Goal: Contribute content

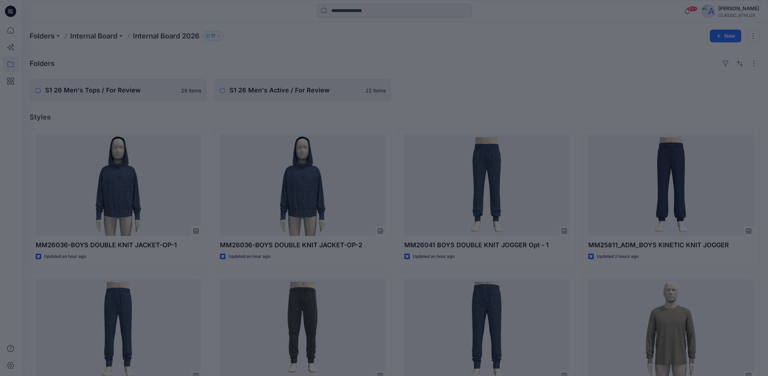
scroll to position [529, 0]
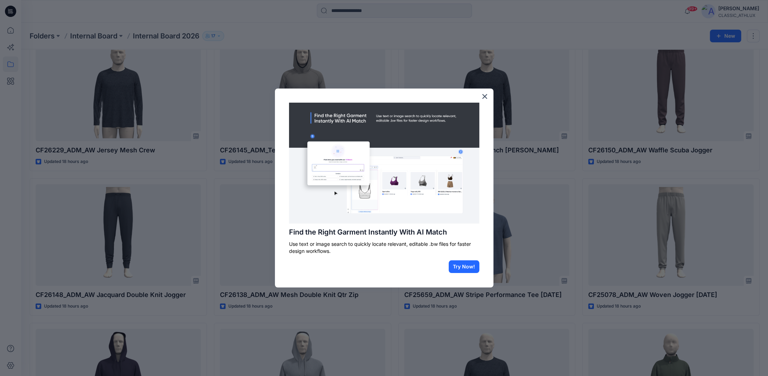
click at [13, 32] on div at bounding box center [384, 188] width 768 height 376
click at [461, 266] on button "Try Now!" at bounding box center [464, 266] width 31 height 13
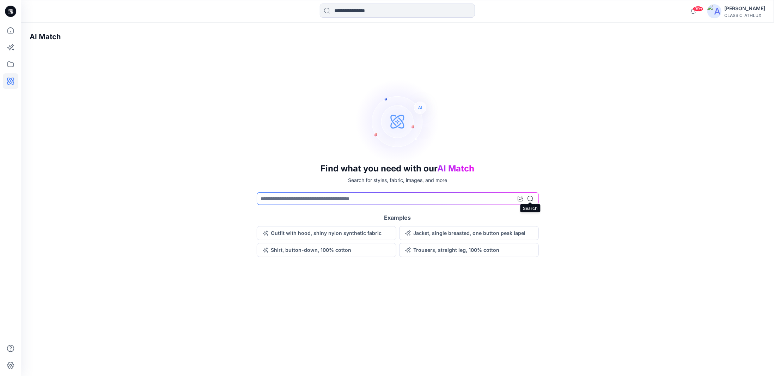
click at [529, 199] on icon at bounding box center [531, 199] width 6 height 6
click at [329, 233] on button "Outfit with hood, shiny nylon synthetic fabric" at bounding box center [327, 233] width 140 height 14
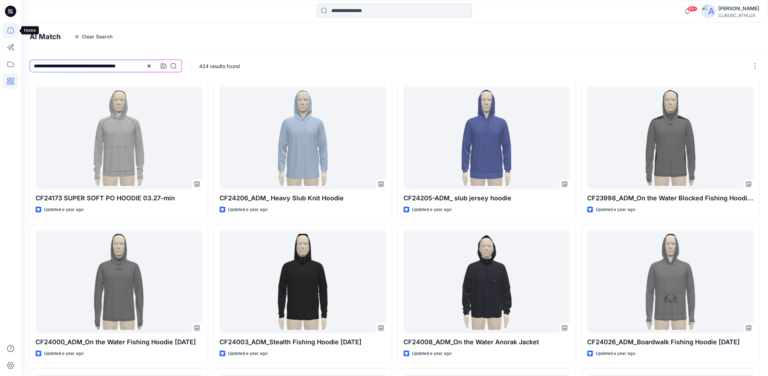
click at [8, 31] on icon at bounding box center [11, 31] width 16 height 16
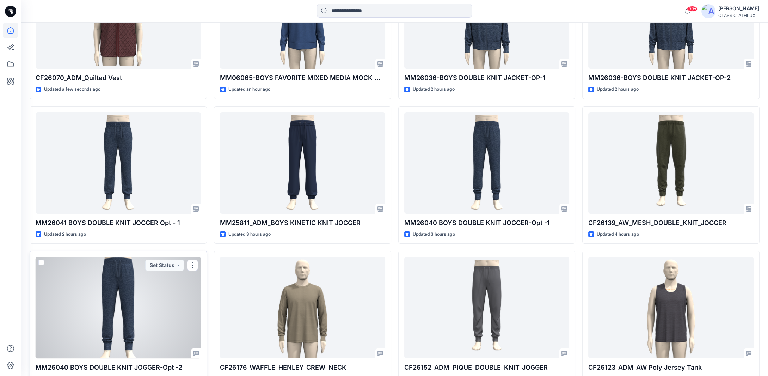
scroll to position [171, 0]
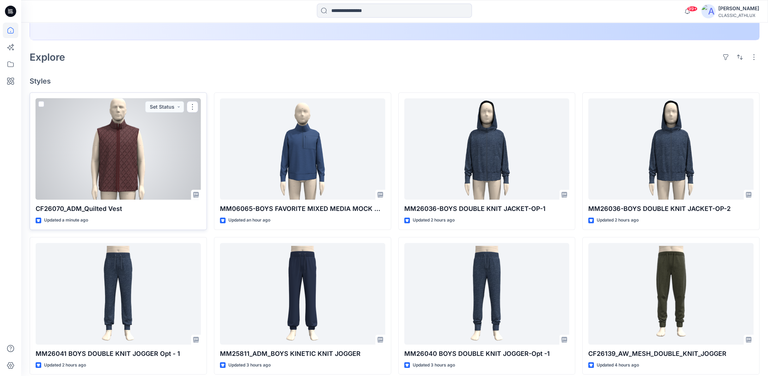
click at [178, 167] on div at bounding box center [118, 149] width 165 height 102
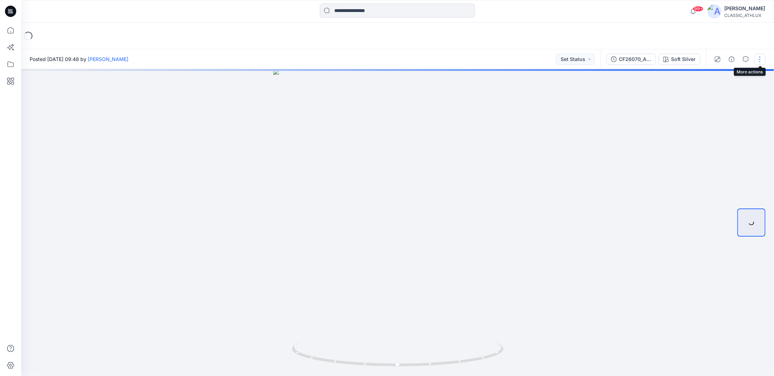
click at [762, 61] on button "button" at bounding box center [759, 59] width 11 height 11
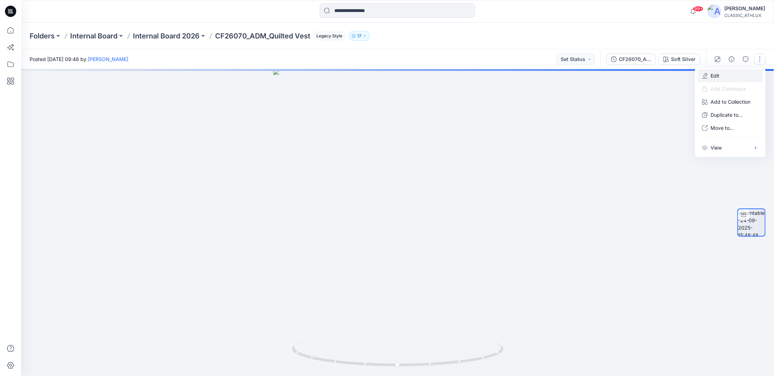
click at [725, 74] on button "Edit" at bounding box center [730, 75] width 65 height 13
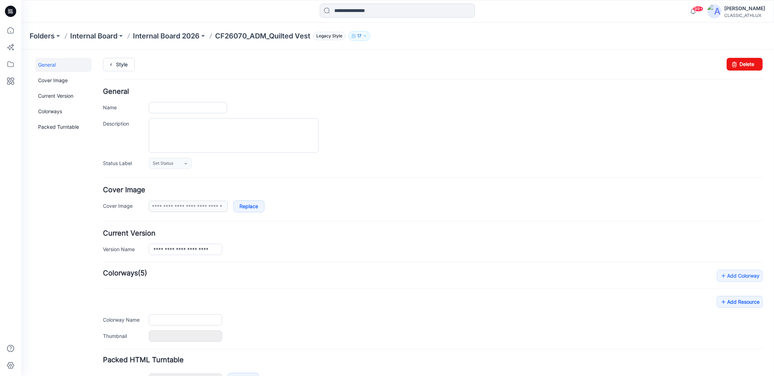
type input "**********"
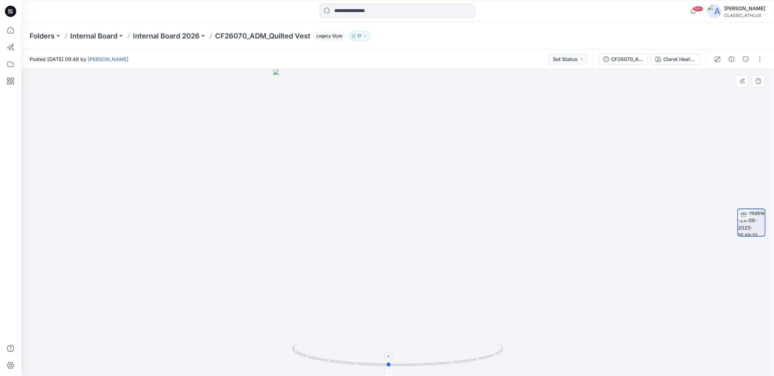
drag, startPoint x: 480, startPoint y: 360, endPoint x: 473, endPoint y: 363, distance: 8.1
click at [473, 363] on icon at bounding box center [398, 355] width 213 height 26
click at [12, 32] on icon at bounding box center [11, 31] width 16 height 16
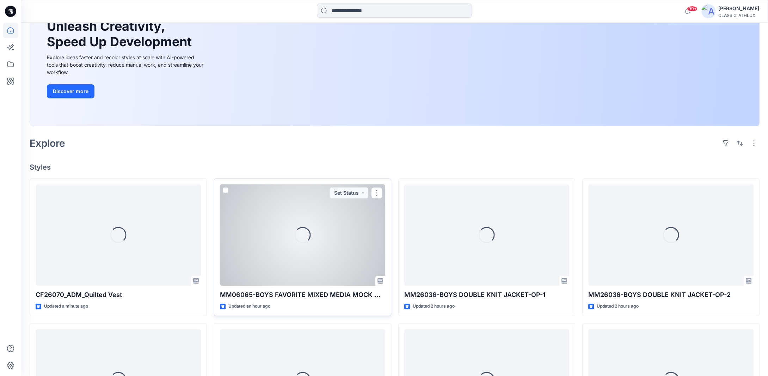
scroll to position [106, 0]
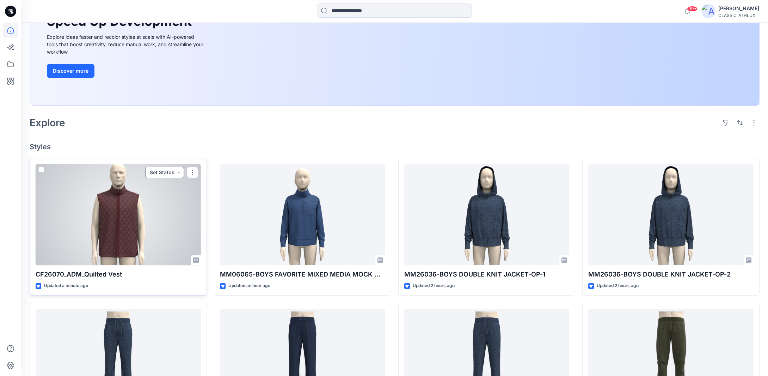
click at [178, 172] on button "Set Status" at bounding box center [164, 172] width 39 height 11
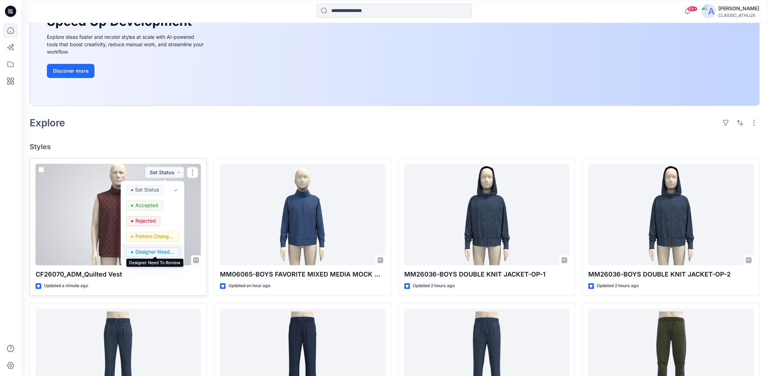
click at [156, 252] on p "Designer Need To Review" at bounding box center [154, 251] width 39 height 9
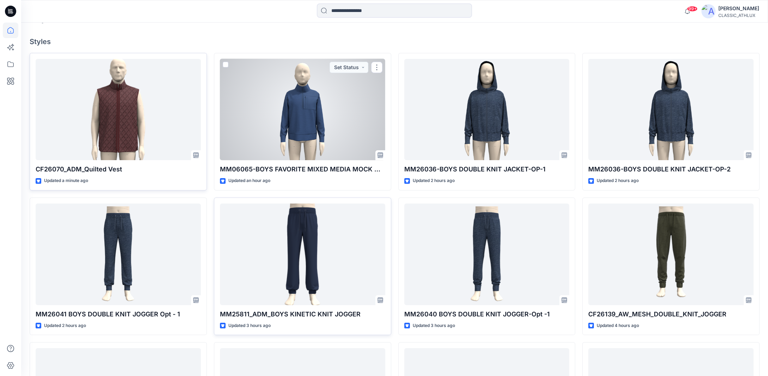
scroll to position [212, 0]
